Goal: Transaction & Acquisition: Purchase product/service

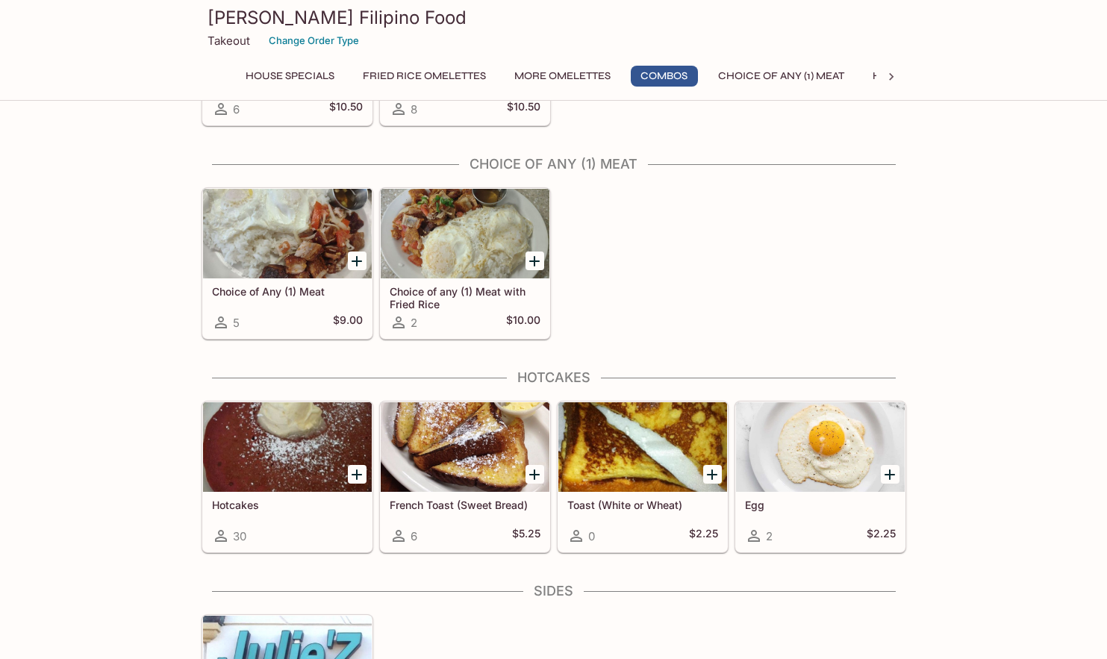
scroll to position [1045, 0]
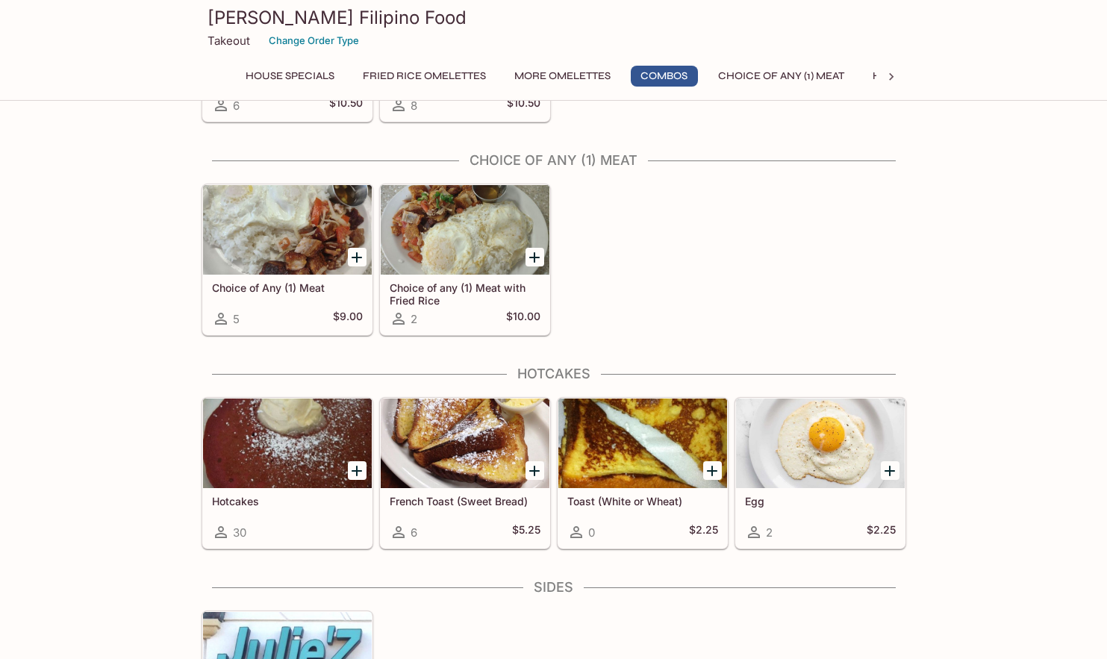
click at [448, 272] on div at bounding box center [465, 230] width 169 height 90
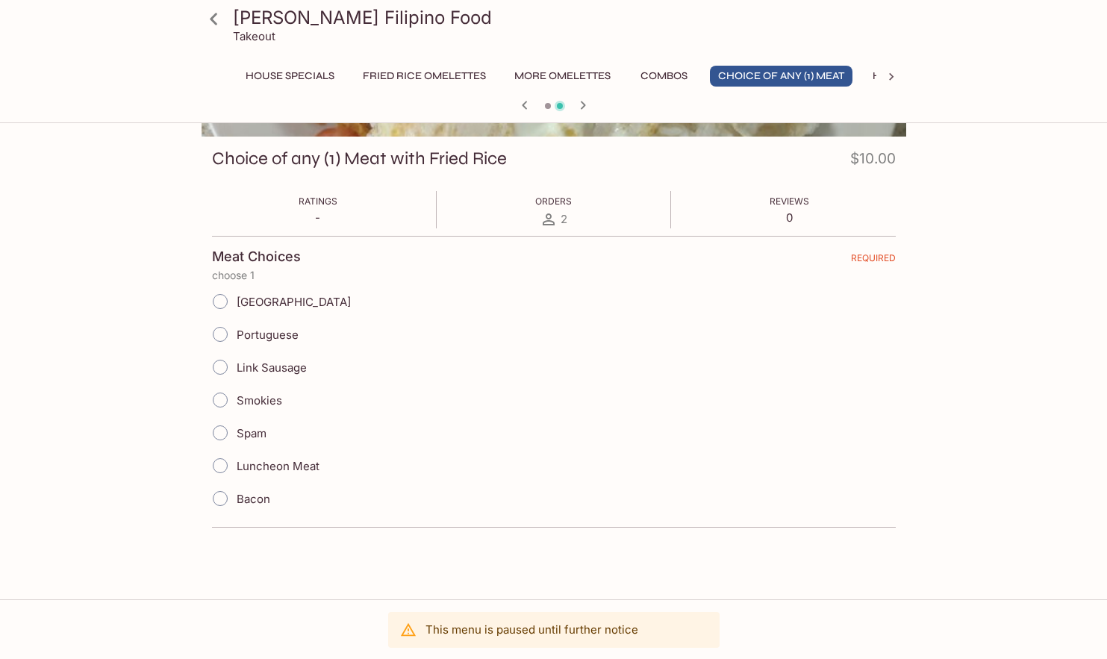
scroll to position [224, 0]
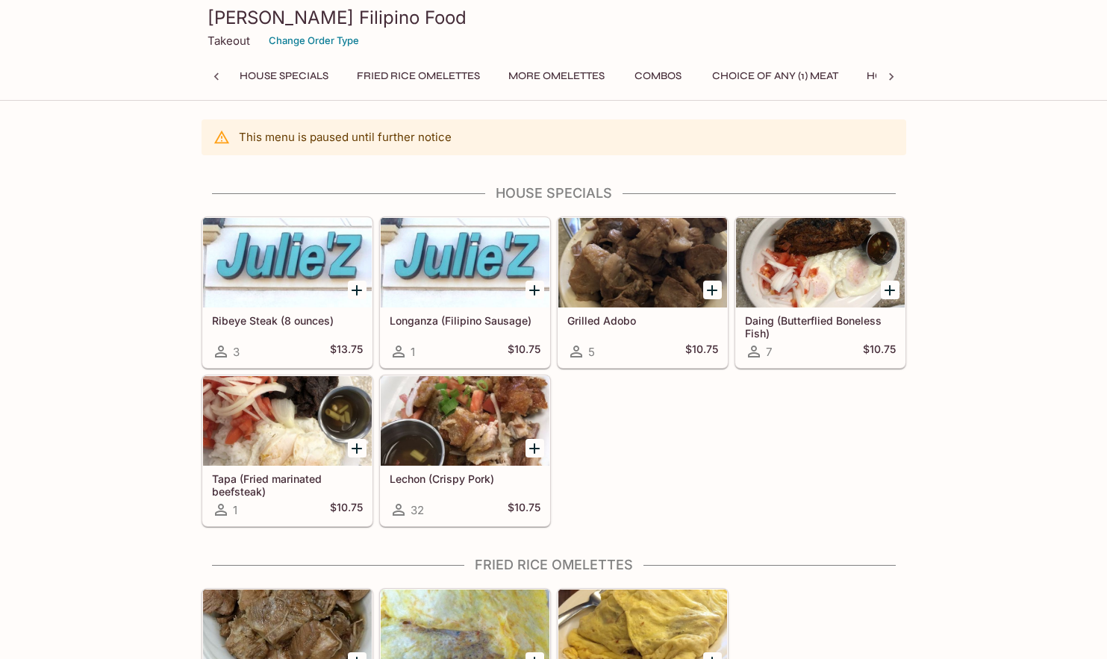
click at [425, 81] on button "Fried Rice Omelettes" at bounding box center [418, 76] width 140 height 21
click at [257, 76] on button "House Specials" at bounding box center [283, 76] width 105 height 21
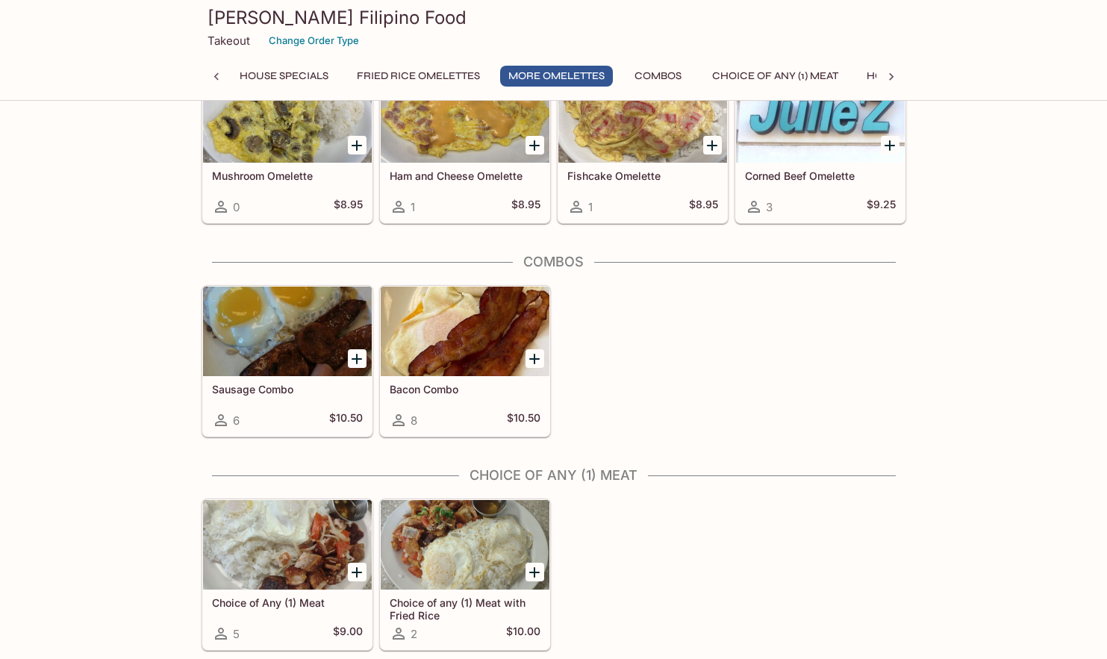
scroll to position [804, 0]
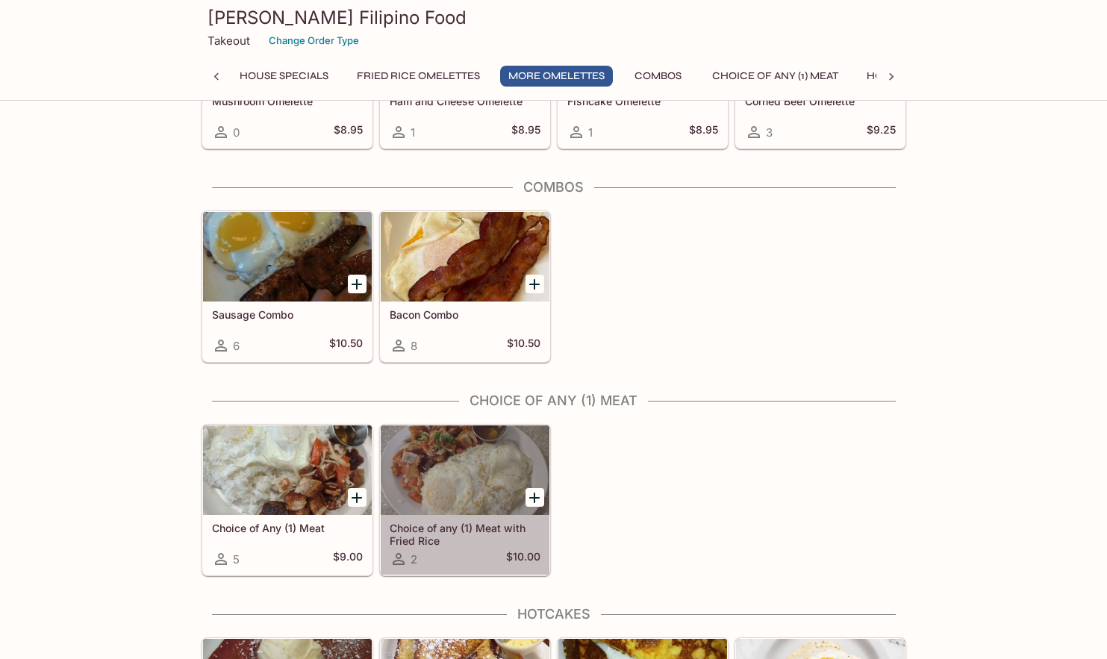
click at [462, 488] on div at bounding box center [465, 470] width 169 height 90
